Goal: Navigation & Orientation: Understand site structure

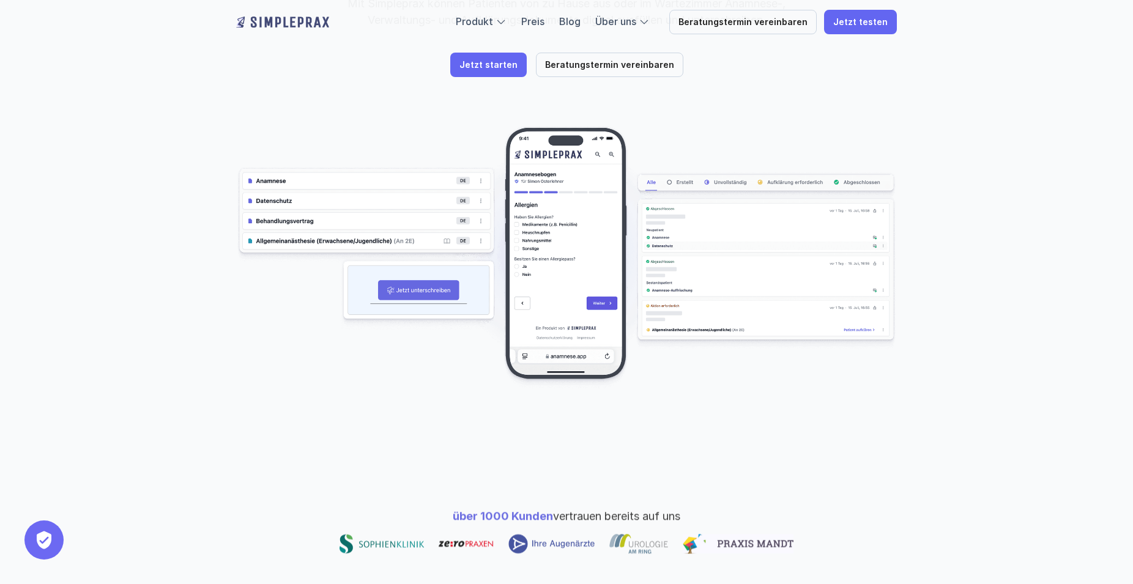
scroll to position [561, 0]
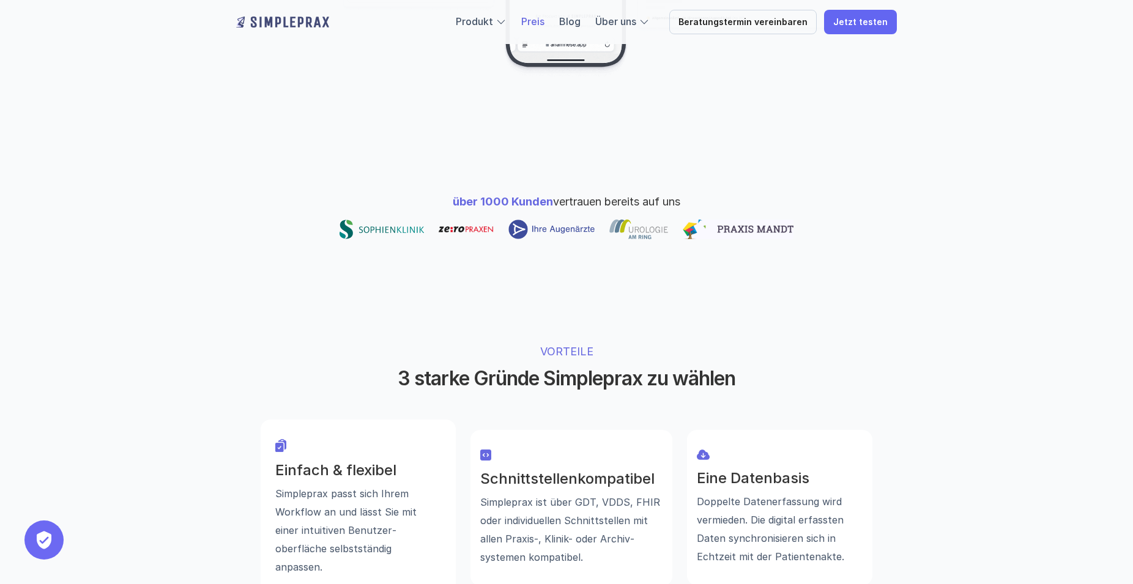
click at [542, 22] on link "Preis" at bounding box center [532, 21] width 23 height 12
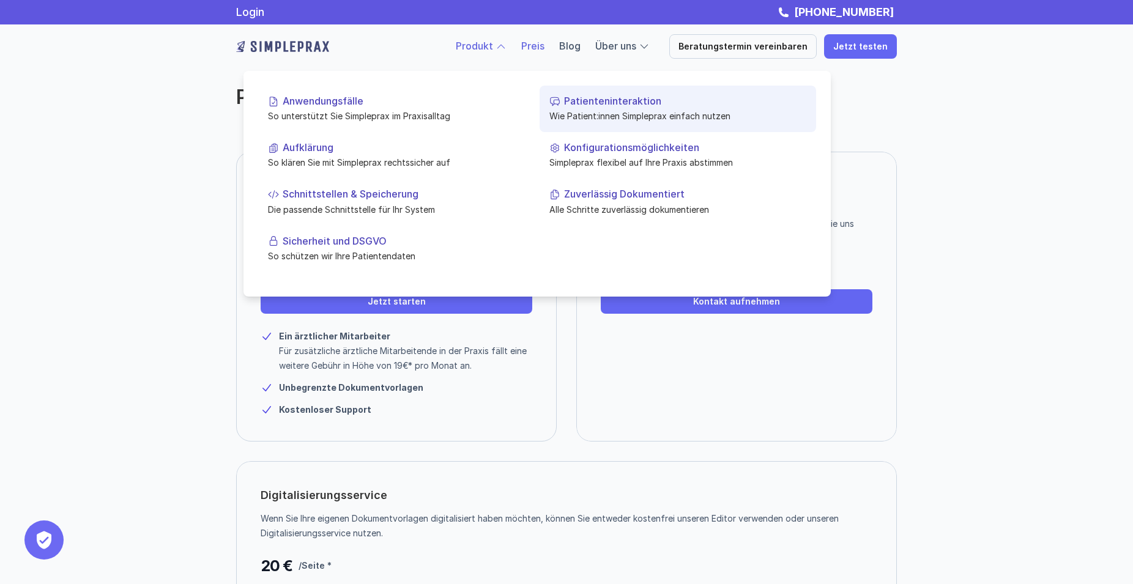
click at [568, 95] on p "Patienteninteraktion" at bounding box center [685, 101] width 242 height 12
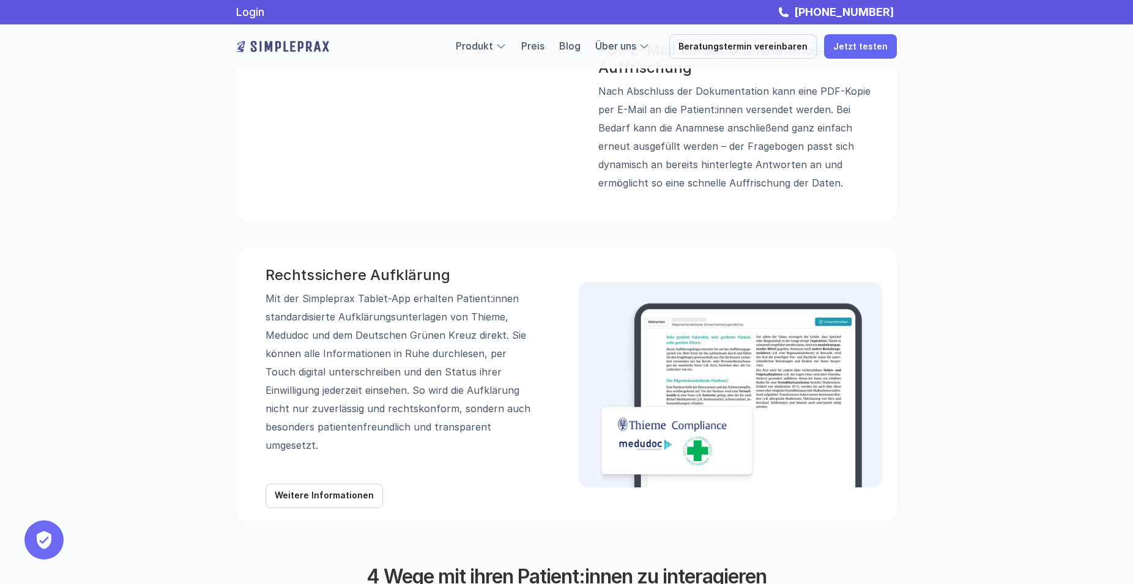
scroll to position [936, 0]
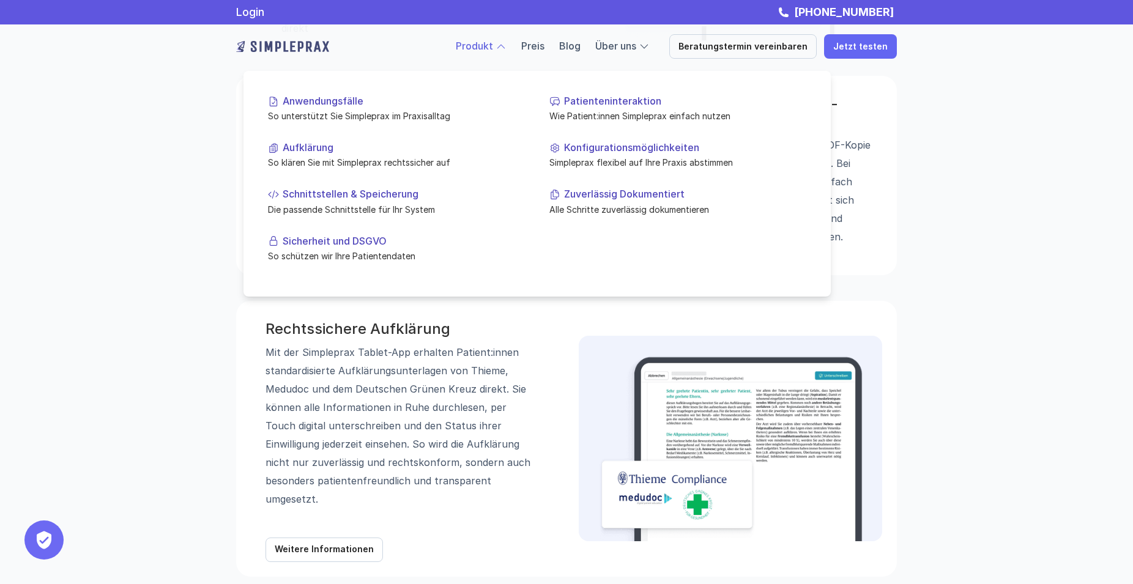
click at [506, 45] on div at bounding box center [500, 46] width 11 height 11
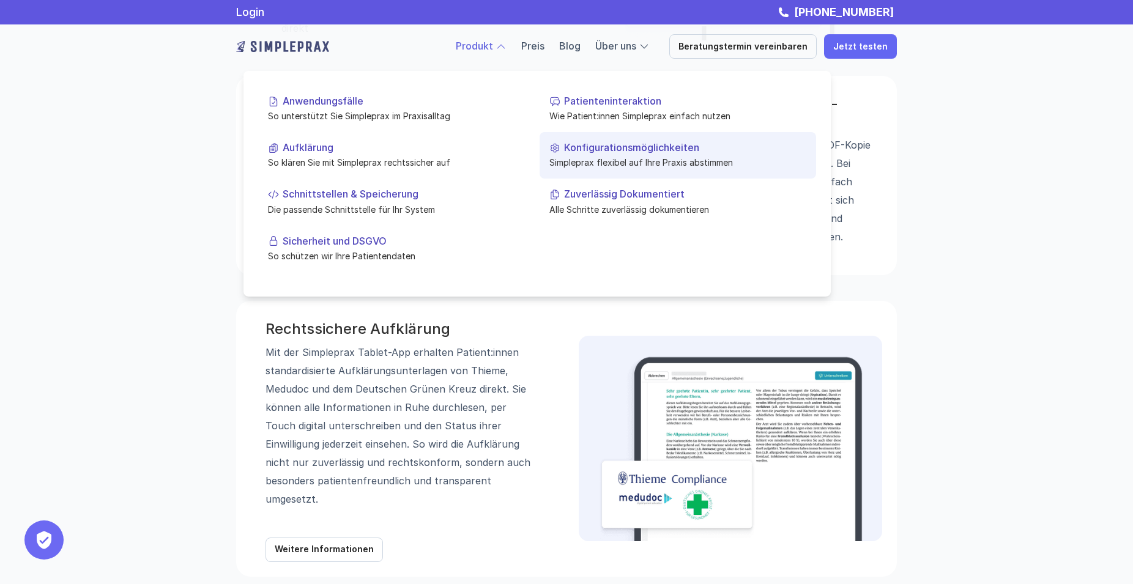
click at [596, 145] on p "Konfigurationsmöglichkeiten" at bounding box center [685, 148] width 242 height 12
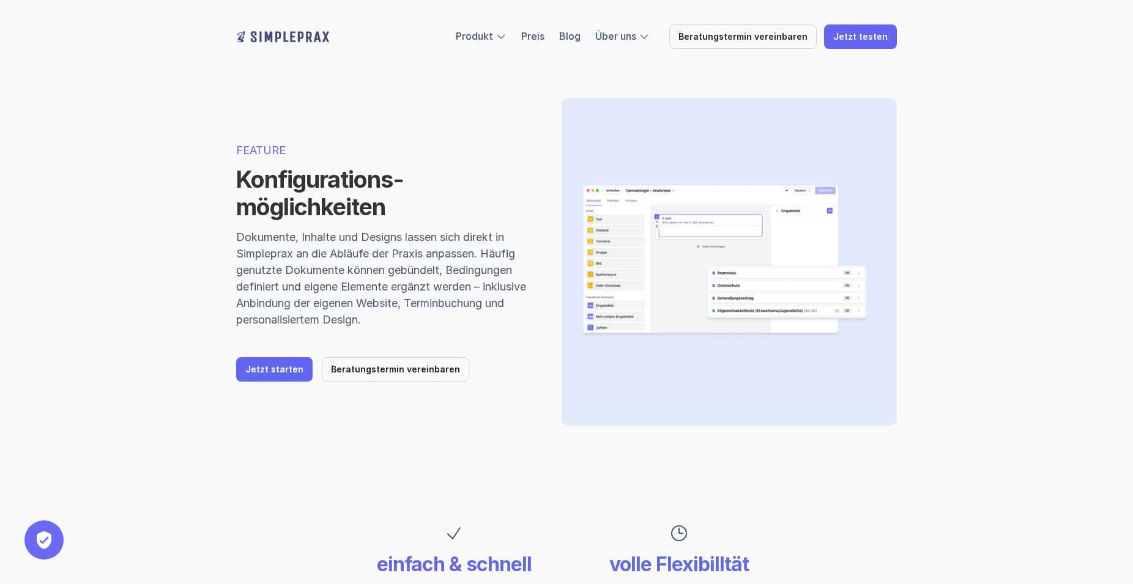
scroll to position [187, 0]
